Goal: Task Accomplishment & Management: Complete application form

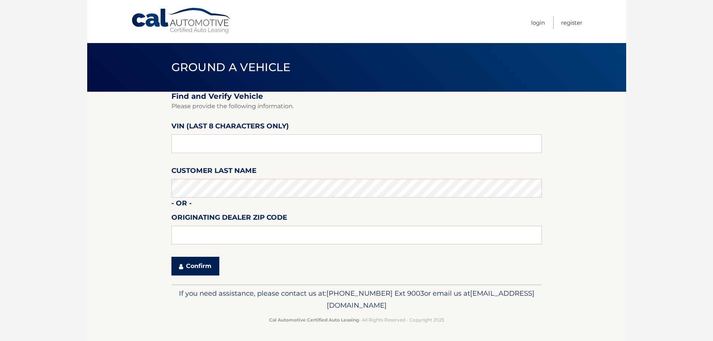
click at [191, 269] on button "Confirm" at bounding box center [195, 266] width 48 height 19
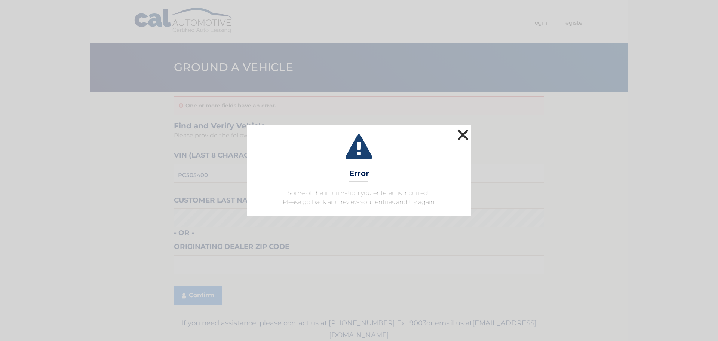
click at [467, 134] on button "×" at bounding box center [463, 134] width 15 height 15
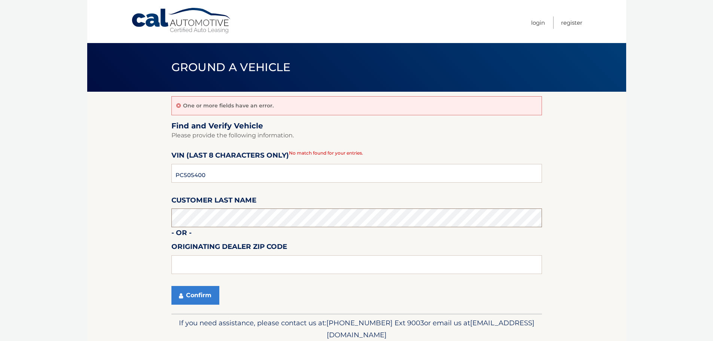
click at [152, 221] on section "One or more fields have an error. Find and Verify Vehicle Please provide the fo…" at bounding box center [356, 203] width 539 height 222
click at [206, 270] on input "text" at bounding box center [356, 264] width 370 height 19
type input "10305"
click at [198, 300] on button "Confirm" at bounding box center [195, 295] width 48 height 19
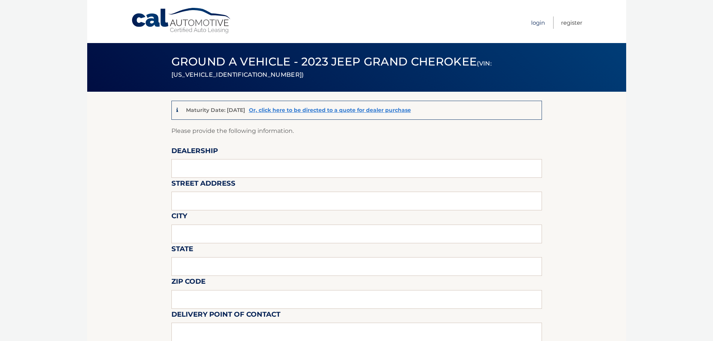
click at [533, 23] on link "Login" at bounding box center [538, 22] width 14 height 12
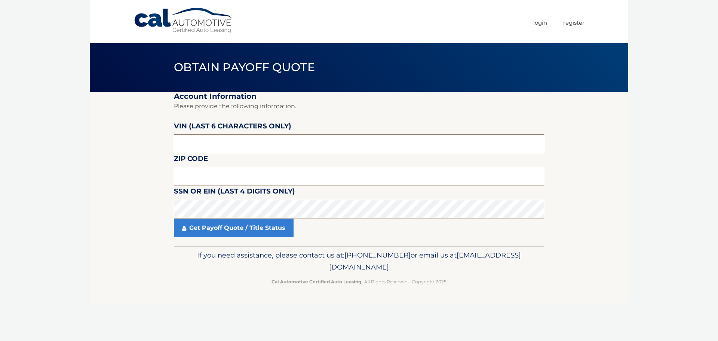
drag, startPoint x: 199, startPoint y: 146, endPoint x: 174, endPoint y: 146, distance: 24.7
click at [174, 146] on input "text" at bounding box center [359, 143] width 370 height 19
click at [216, 172] on input "text" at bounding box center [359, 176] width 370 height 19
type input "07104"
click button "For Originating Dealer" at bounding box center [0, 0] width 0 height 0
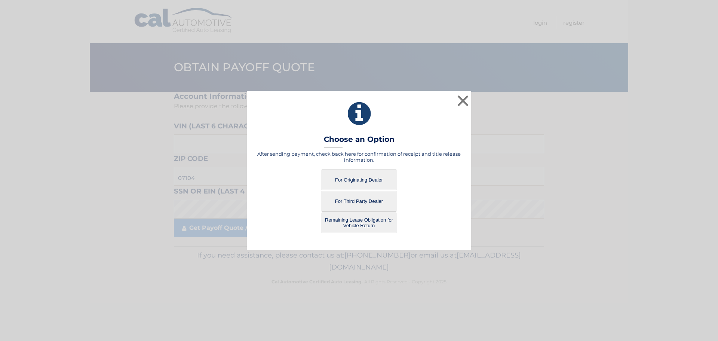
click at [369, 203] on button "For Third Party Dealer" at bounding box center [359, 201] width 75 height 21
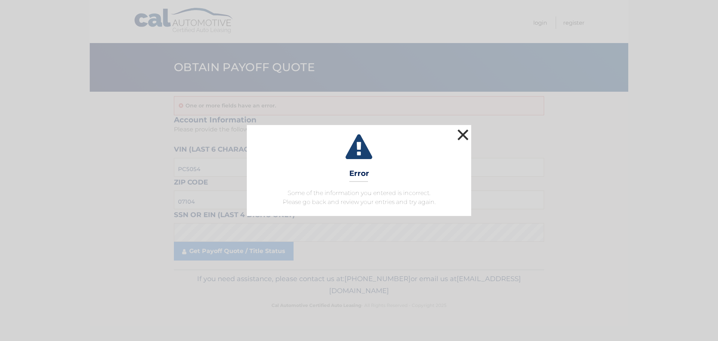
click at [463, 137] on button "×" at bounding box center [463, 134] width 15 height 15
